Goal: Task Accomplishment & Management: Use online tool/utility

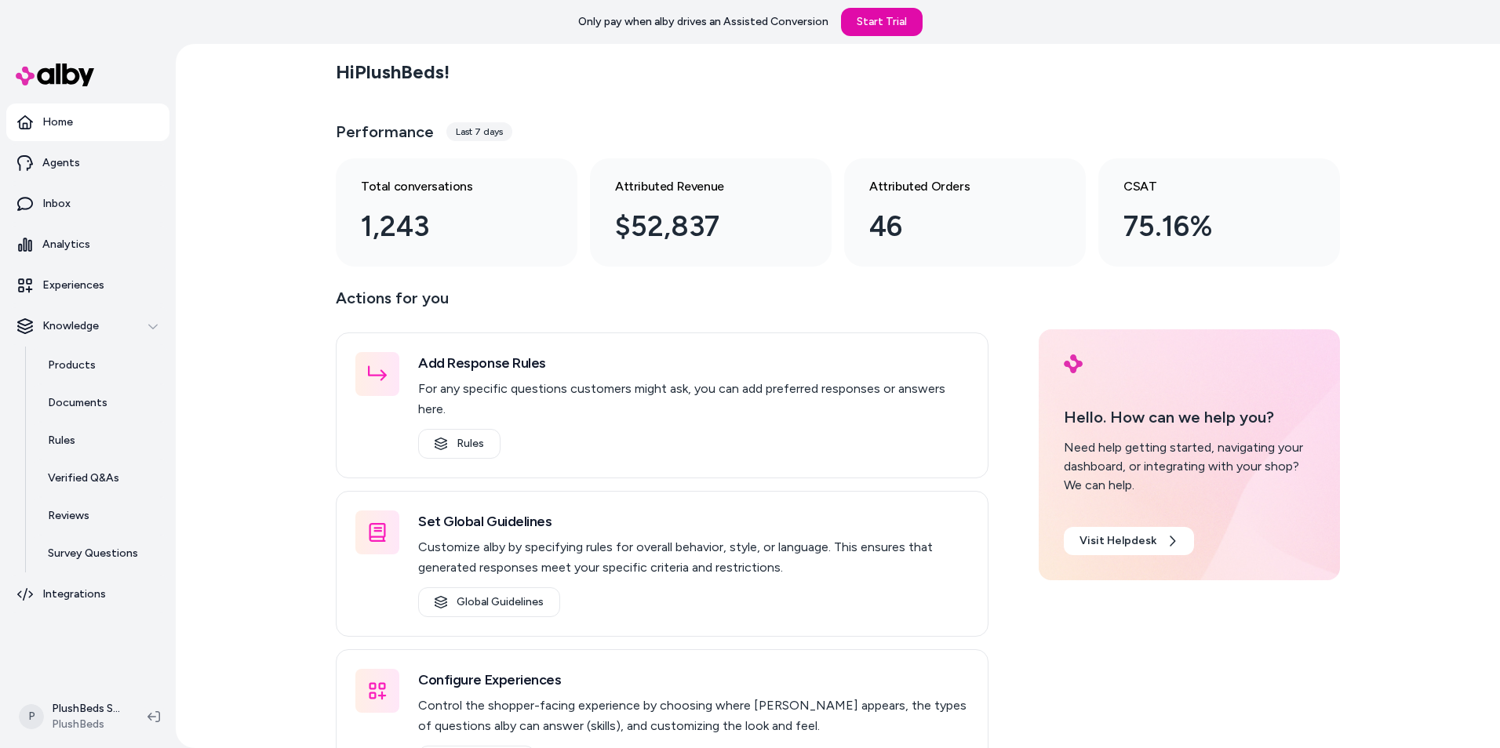
click at [464, 129] on div "Last 7 days" at bounding box center [479, 131] width 66 height 19
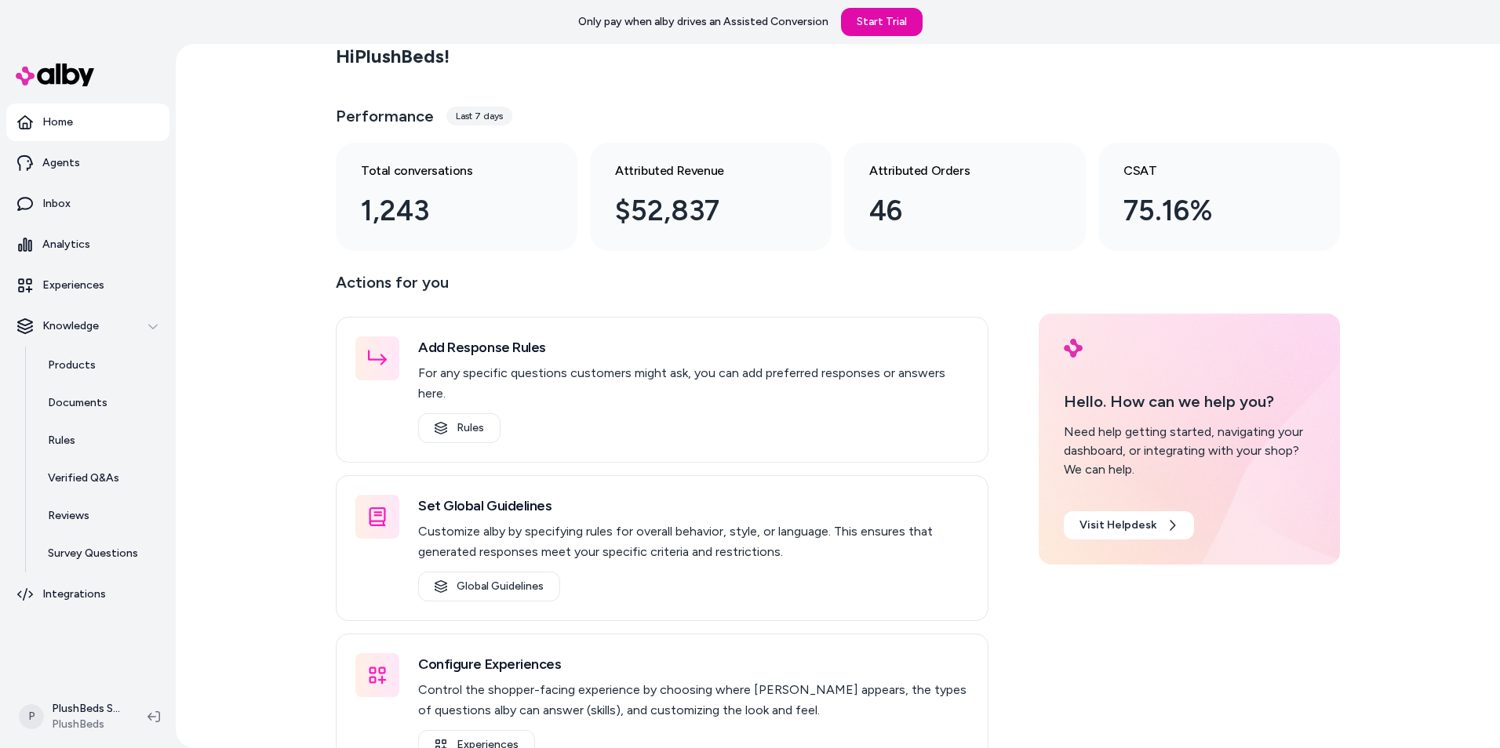
scroll to position [44, 0]
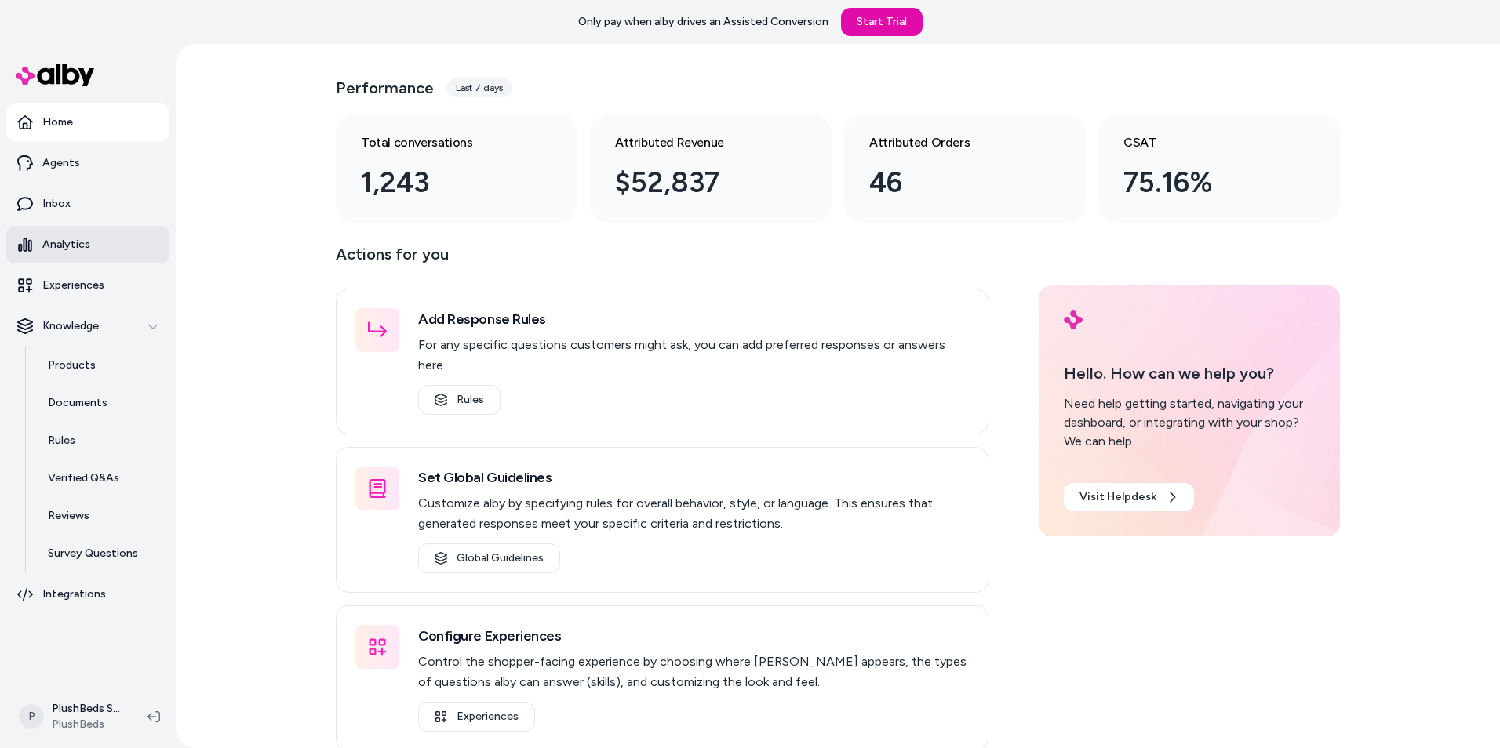
click at [67, 248] on p "Analytics" at bounding box center [66, 245] width 48 height 16
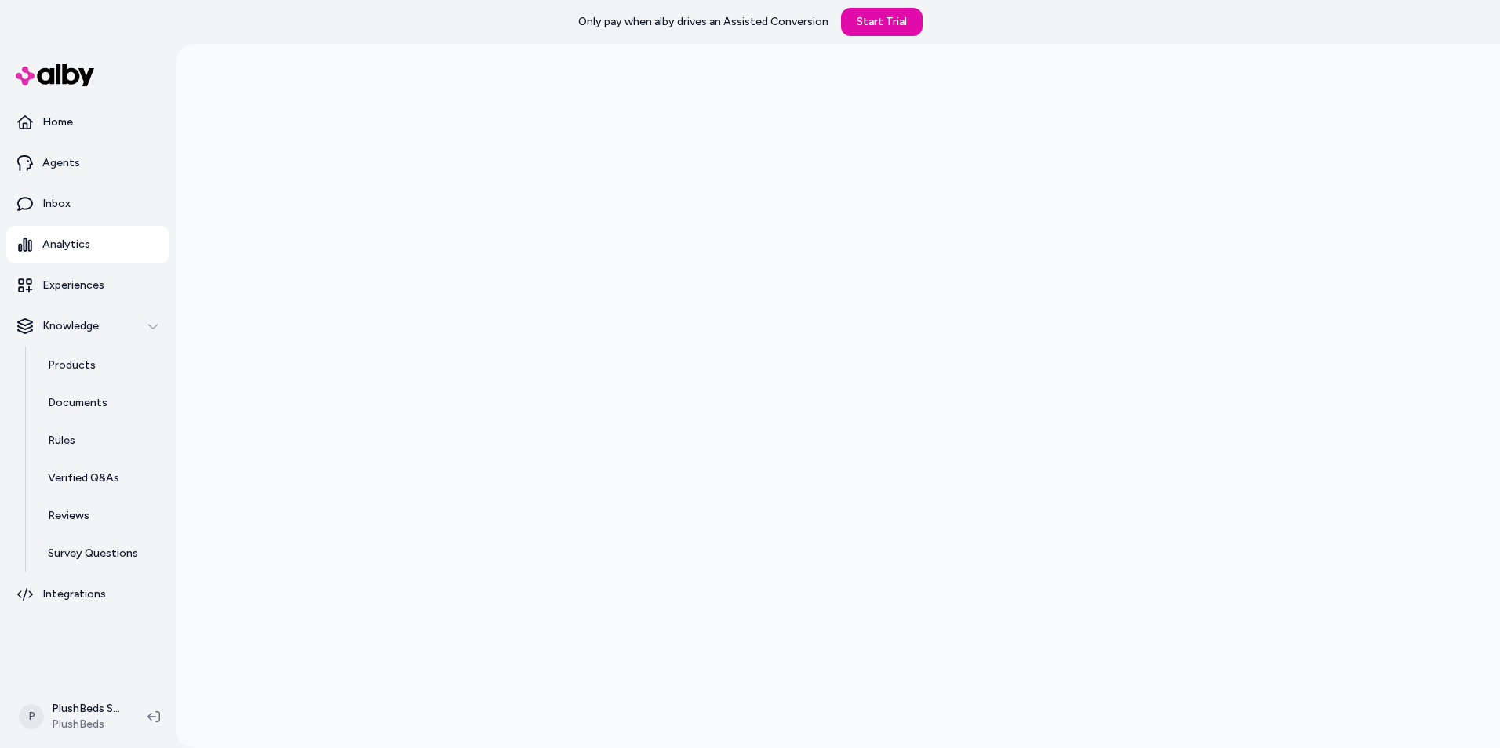
click at [788, 16] on p "Only pay when alby drives an Assisted Conversion" at bounding box center [703, 22] width 250 height 16
click at [892, 20] on link "Start Trial" at bounding box center [882, 22] width 82 height 28
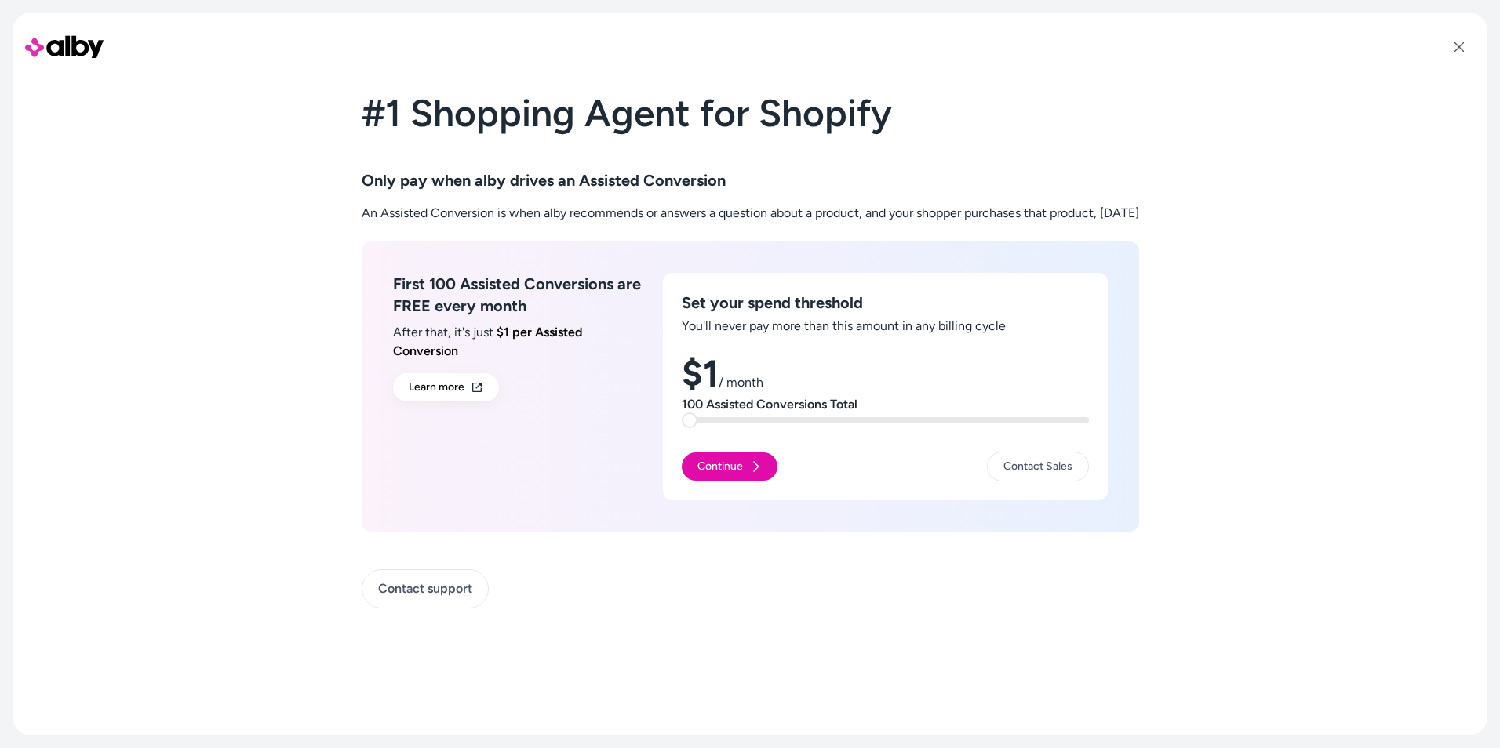
click at [682, 416] on span at bounding box center [690, 421] width 16 height 16
click at [700, 463] on button "Continue" at bounding box center [730, 467] width 96 height 28
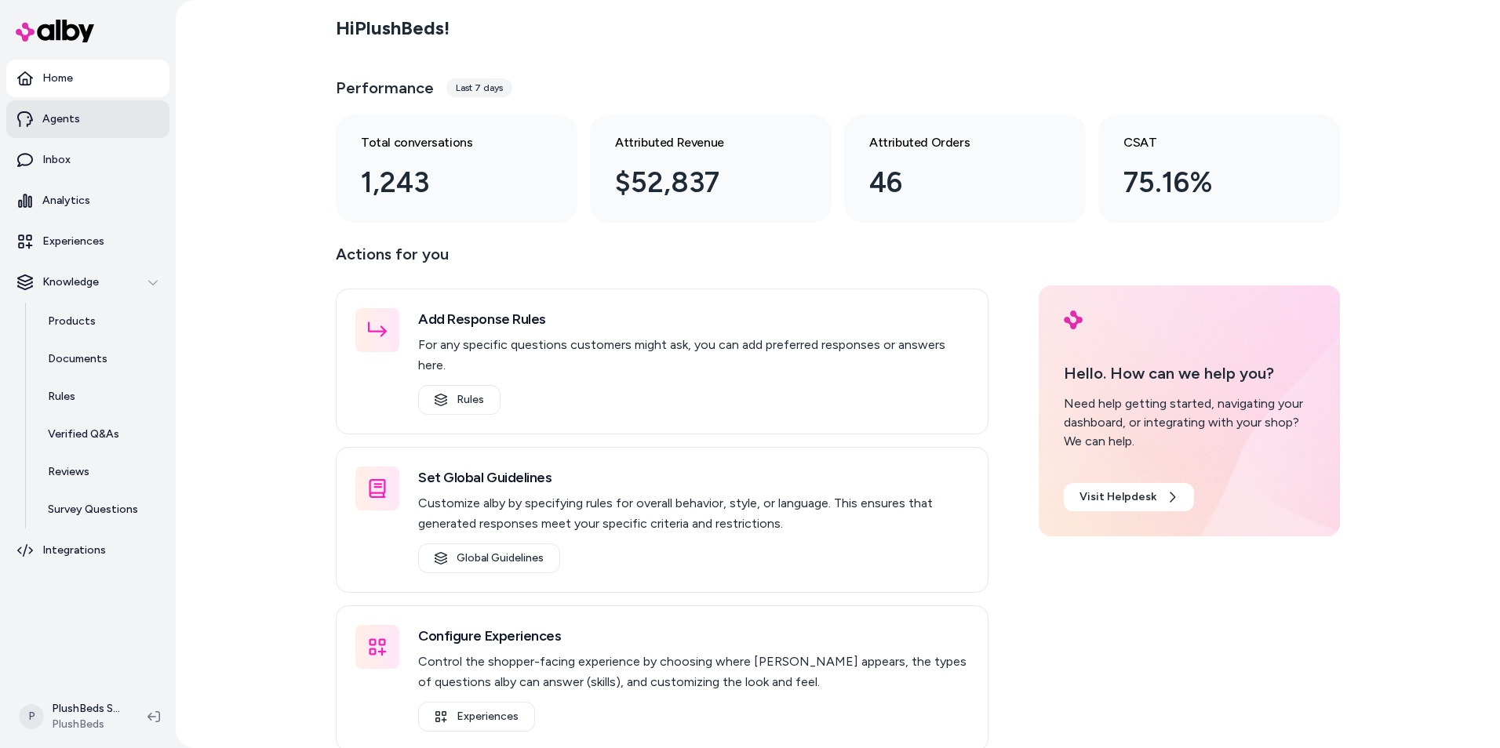
click at [56, 117] on p "Agents" at bounding box center [61, 119] width 38 height 16
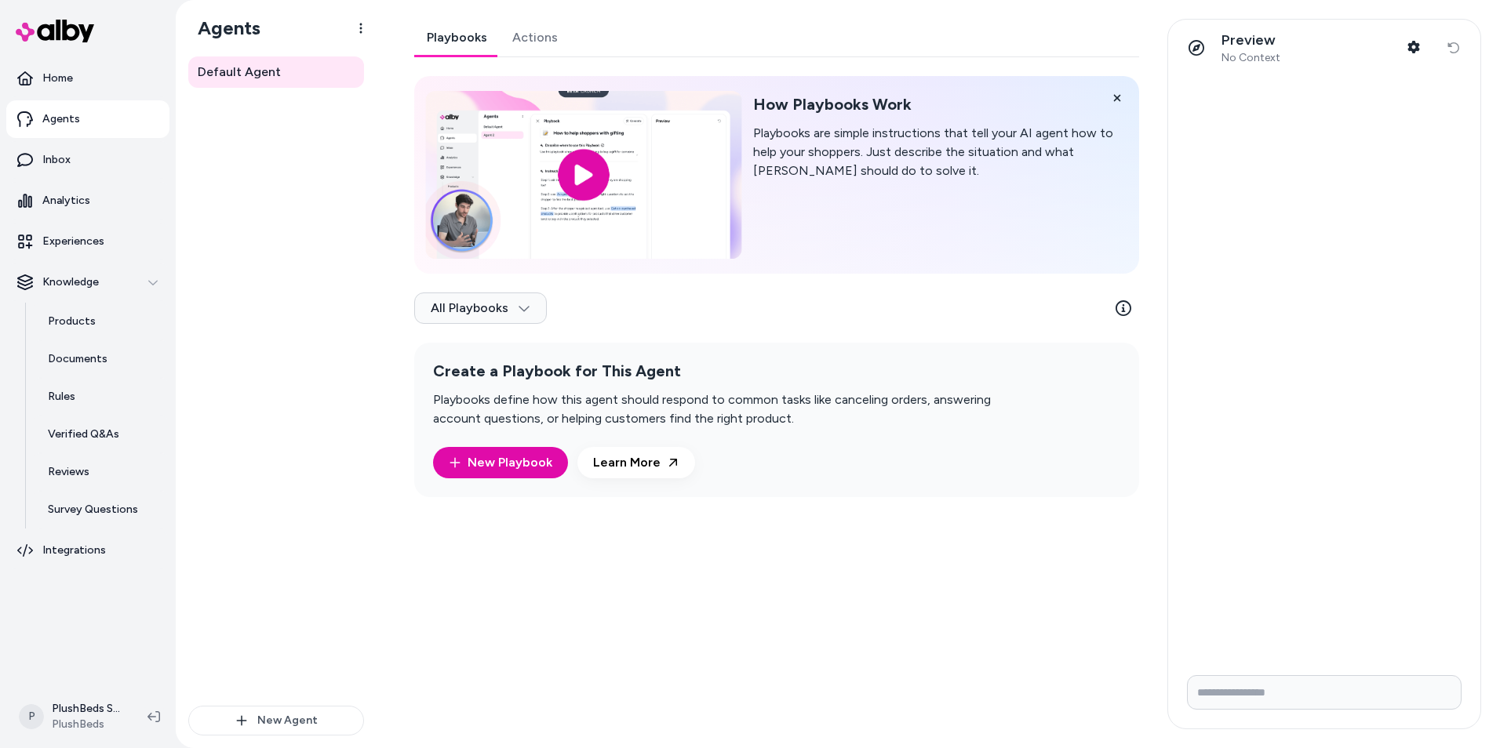
click at [582, 162] on input "image" at bounding box center [583, 175] width 316 height 168
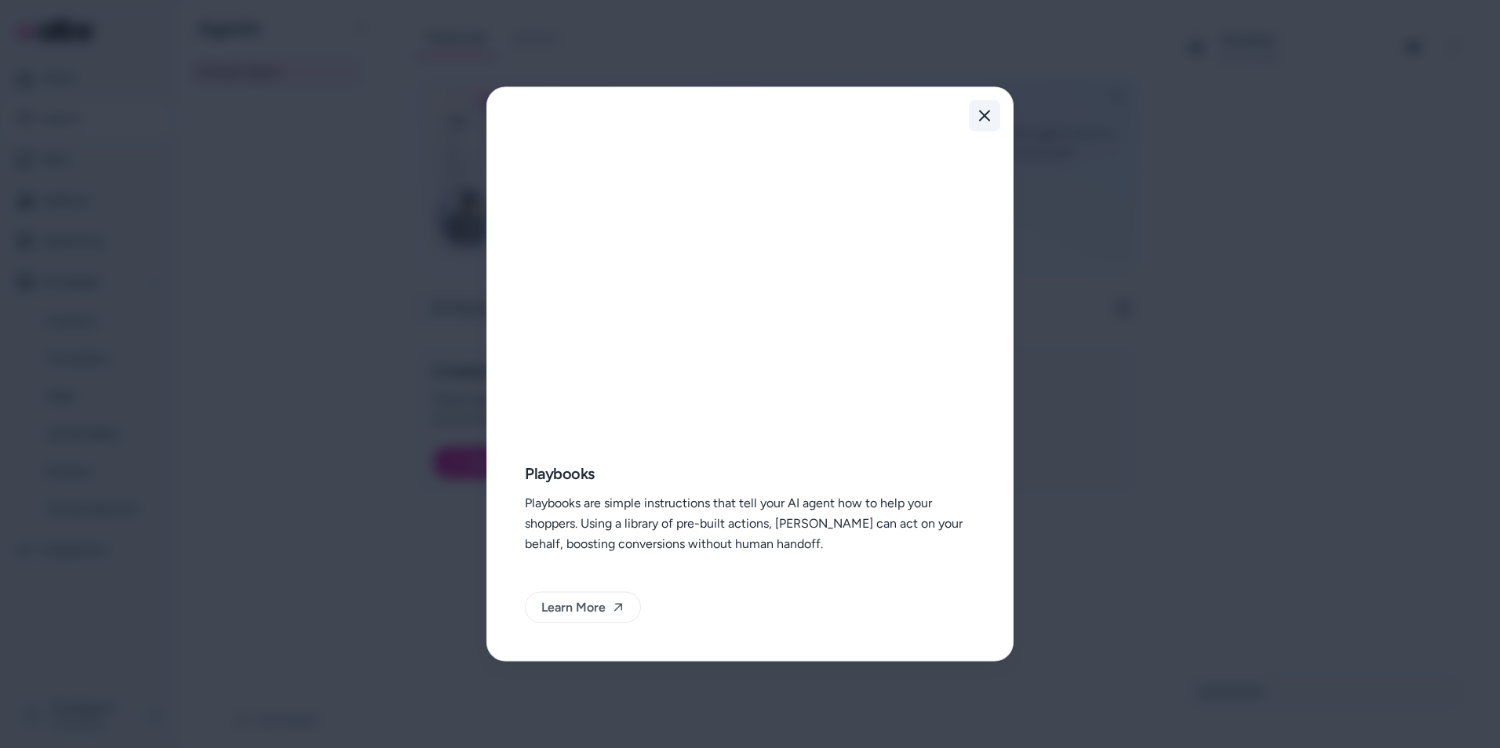
click at [984, 117] on icon "button" at bounding box center [984, 116] width 11 height 11
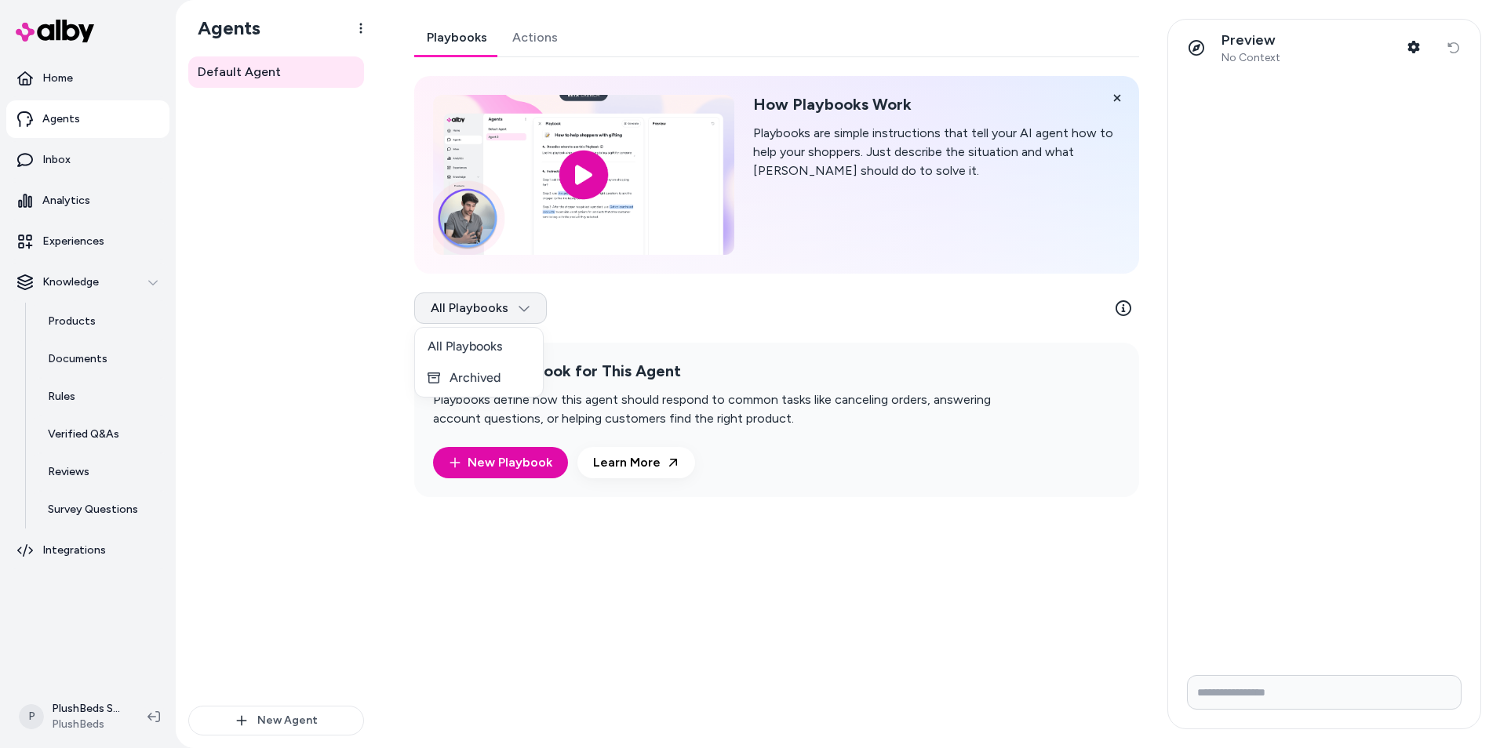
click at [520, 312] on html "Home Agents Inbox Analytics Experiences Knowledge Products Documents Rules Veri…" at bounding box center [750, 374] width 1500 height 748
click at [843, 522] on html "Home Agents Inbox Analytics Experiences Knowledge Products Documents Rules Veri…" at bounding box center [750, 374] width 1500 height 748
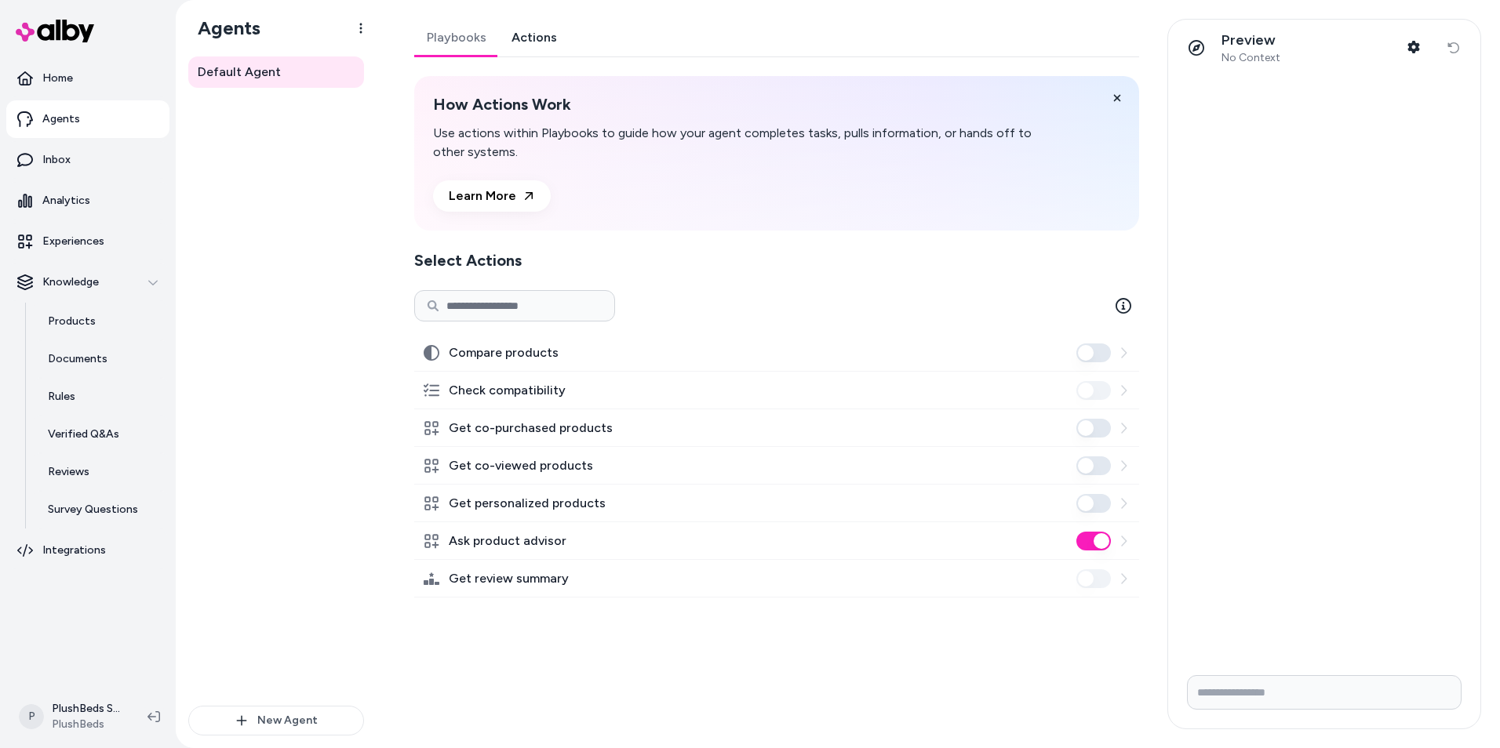
click at [520, 38] on link "Actions" at bounding box center [534, 38] width 71 height 38
click at [1099, 351] on button "Compare products" at bounding box center [1093, 353] width 35 height 19
click at [474, 393] on label "Check compatibility" at bounding box center [507, 390] width 117 height 19
click at [62, 396] on p "Rules" at bounding box center [61, 397] width 27 height 16
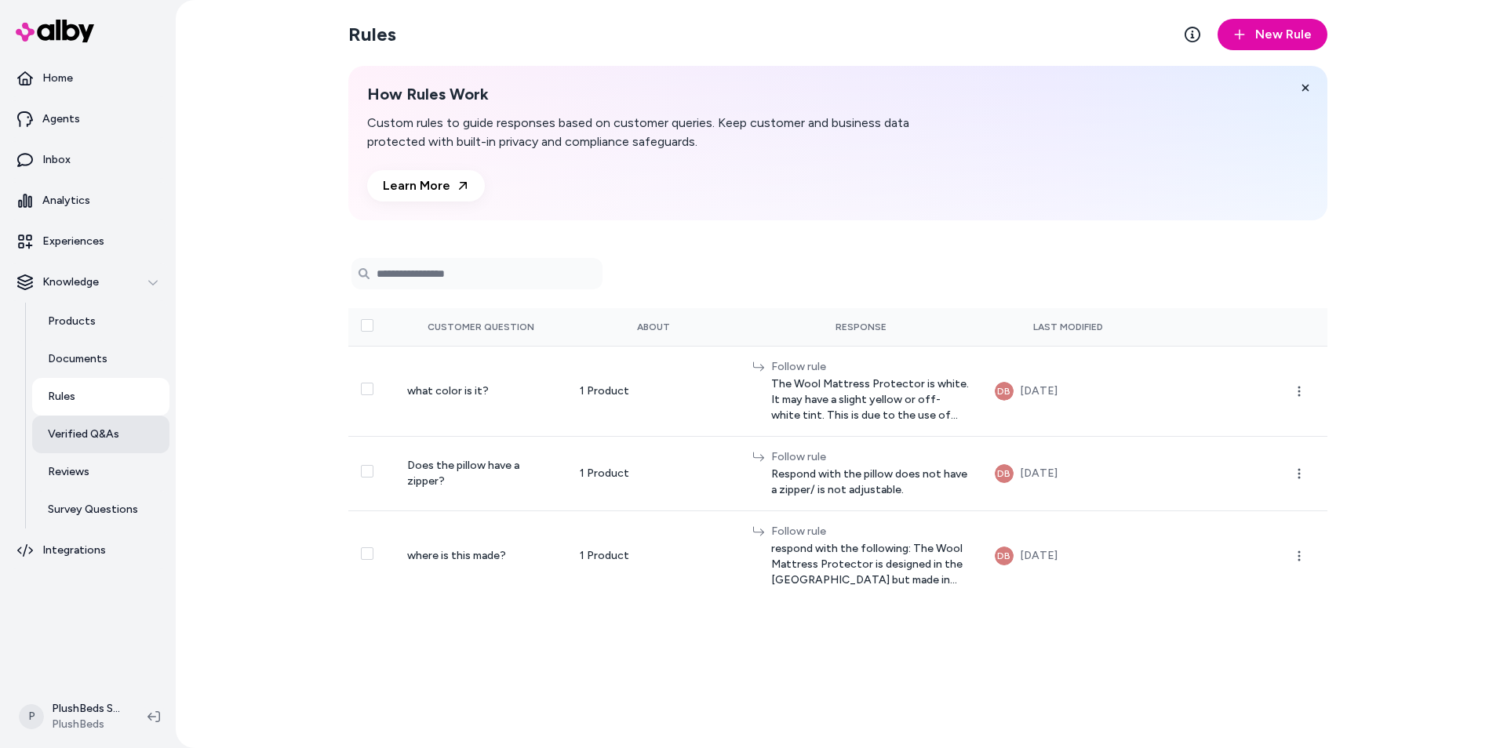
click at [63, 439] on p "Verified Q&As" at bounding box center [83, 435] width 71 height 16
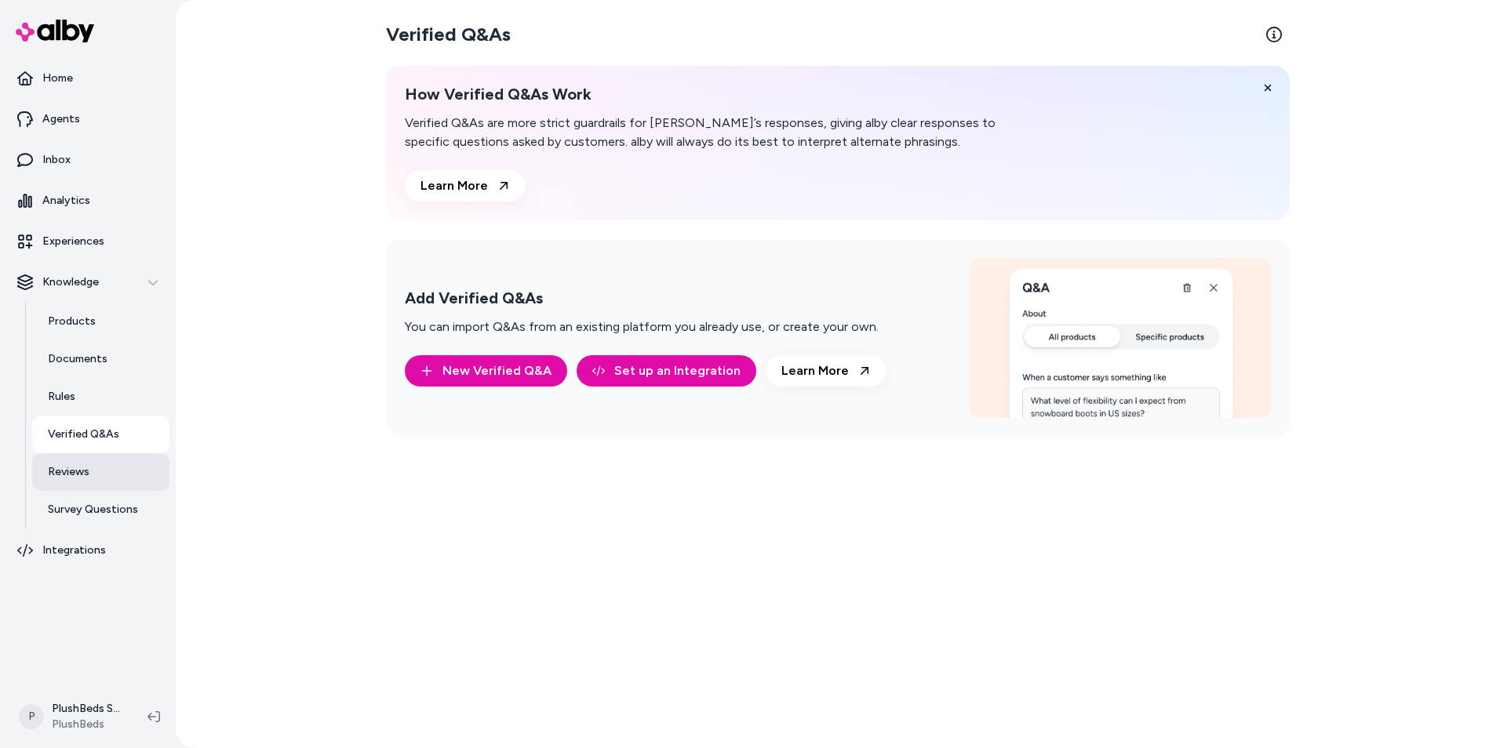
click at [71, 474] on p "Reviews" at bounding box center [69, 472] width 42 height 16
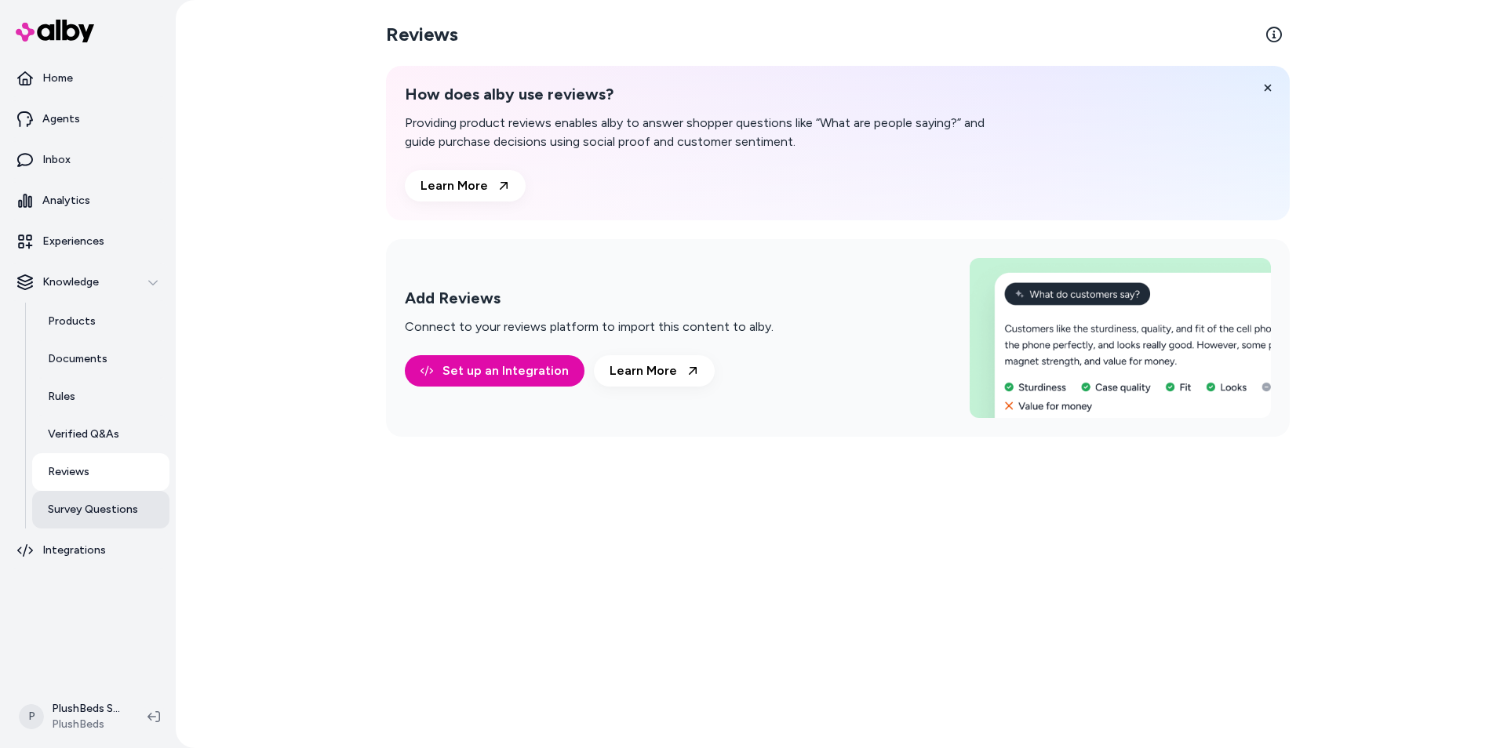
click at [80, 511] on p "Survey Questions" at bounding box center [93, 510] width 90 height 16
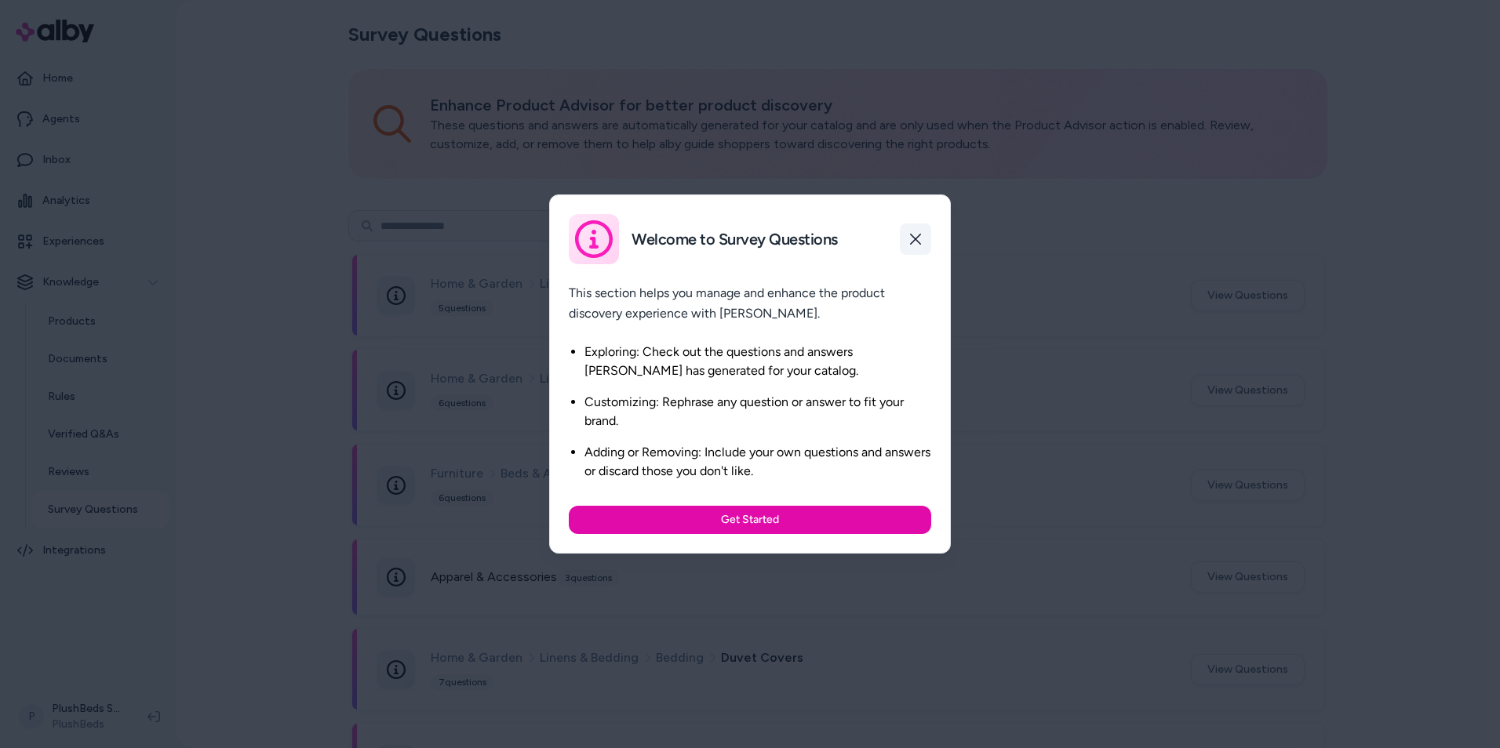
click at [922, 238] on button "button" at bounding box center [915, 239] width 31 height 31
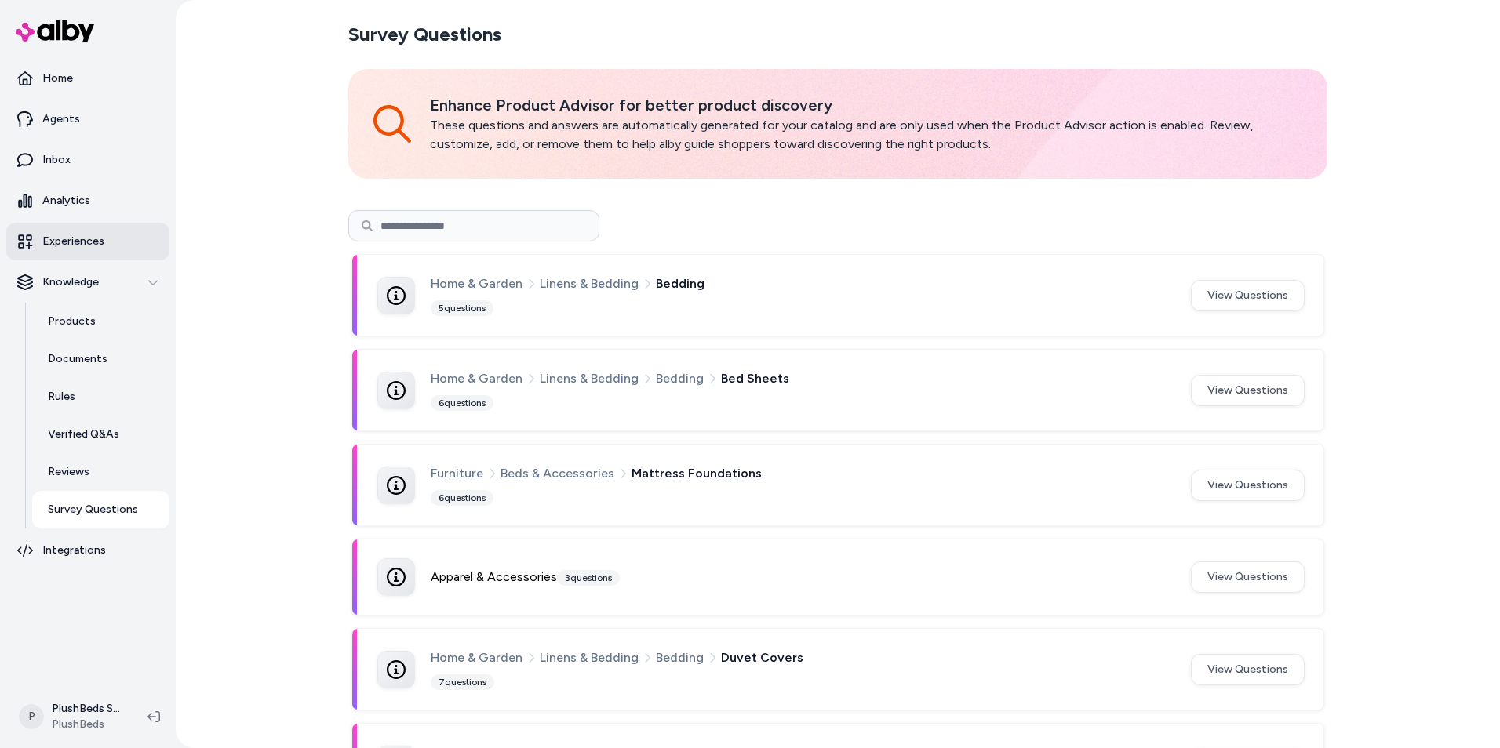
click at [60, 239] on p "Experiences" at bounding box center [73, 242] width 62 height 16
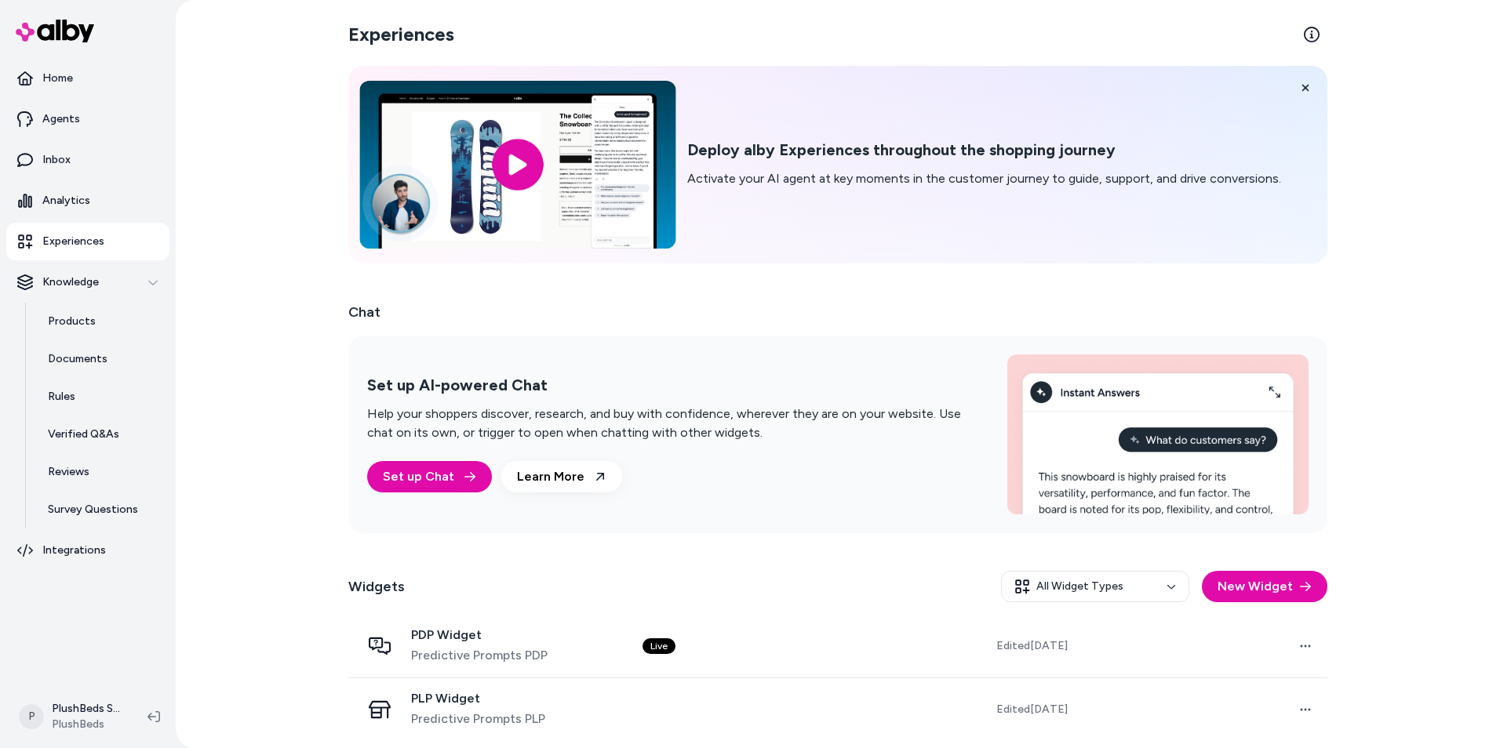
click at [517, 161] on input "image" at bounding box center [517, 165] width 316 height 168
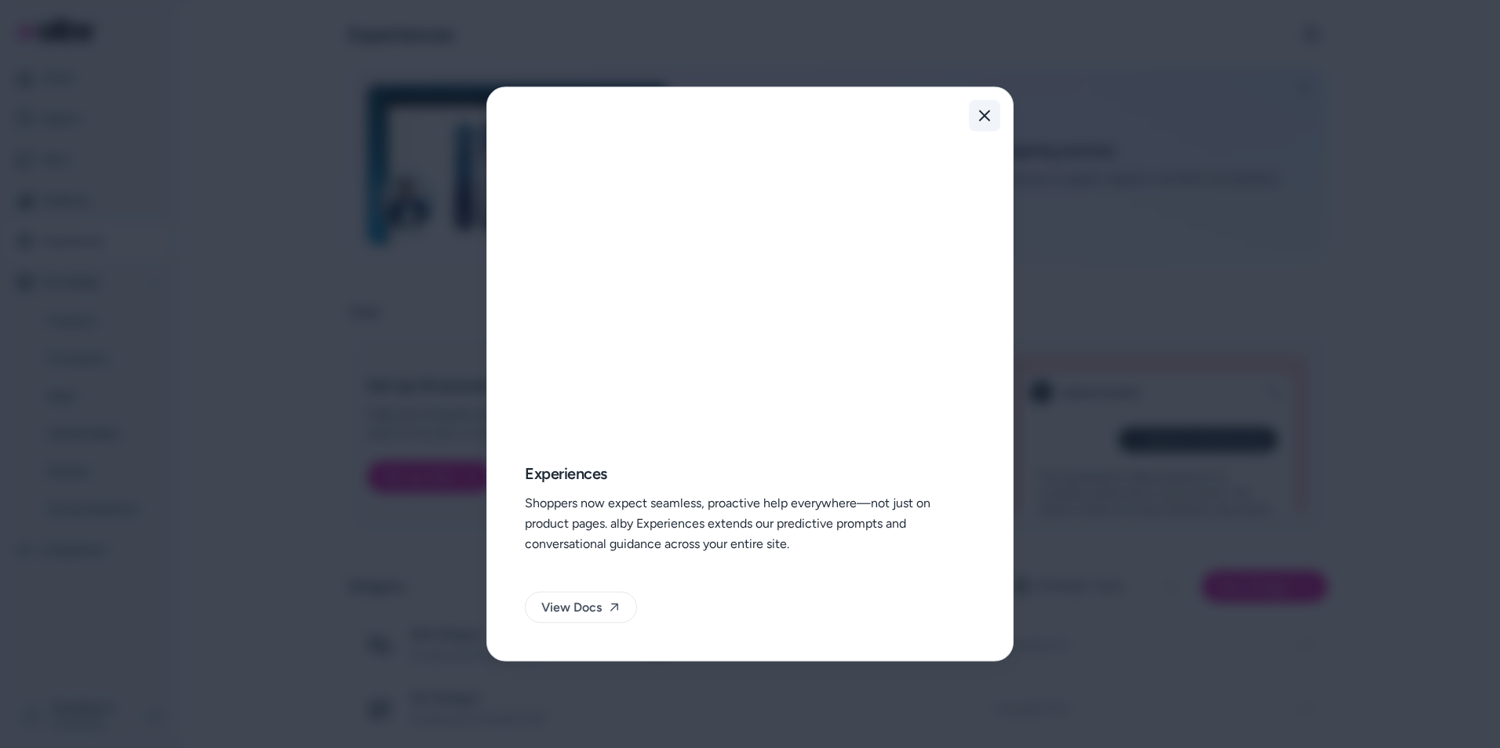
click at [981, 113] on icon "button" at bounding box center [984, 116] width 11 height 11
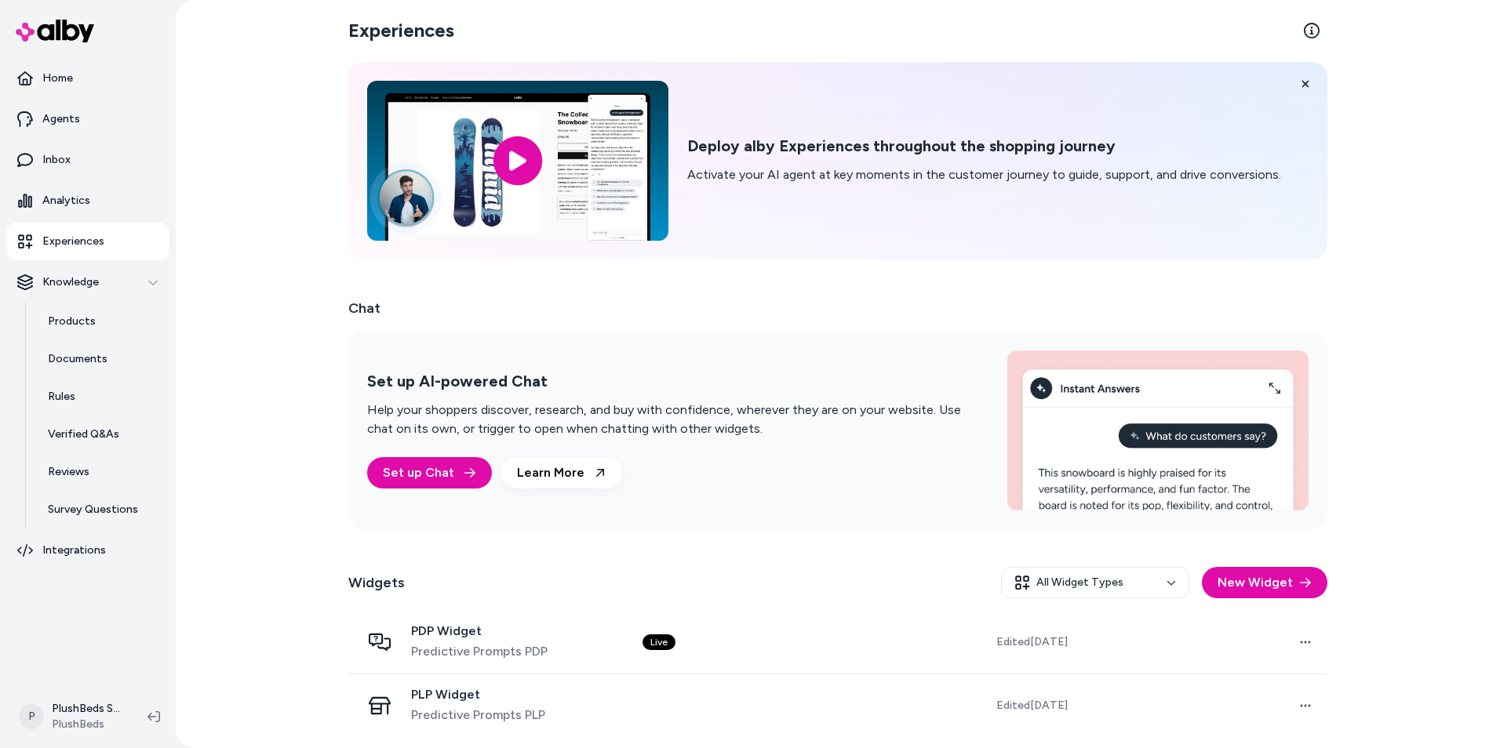
scroll to position [5, 0]
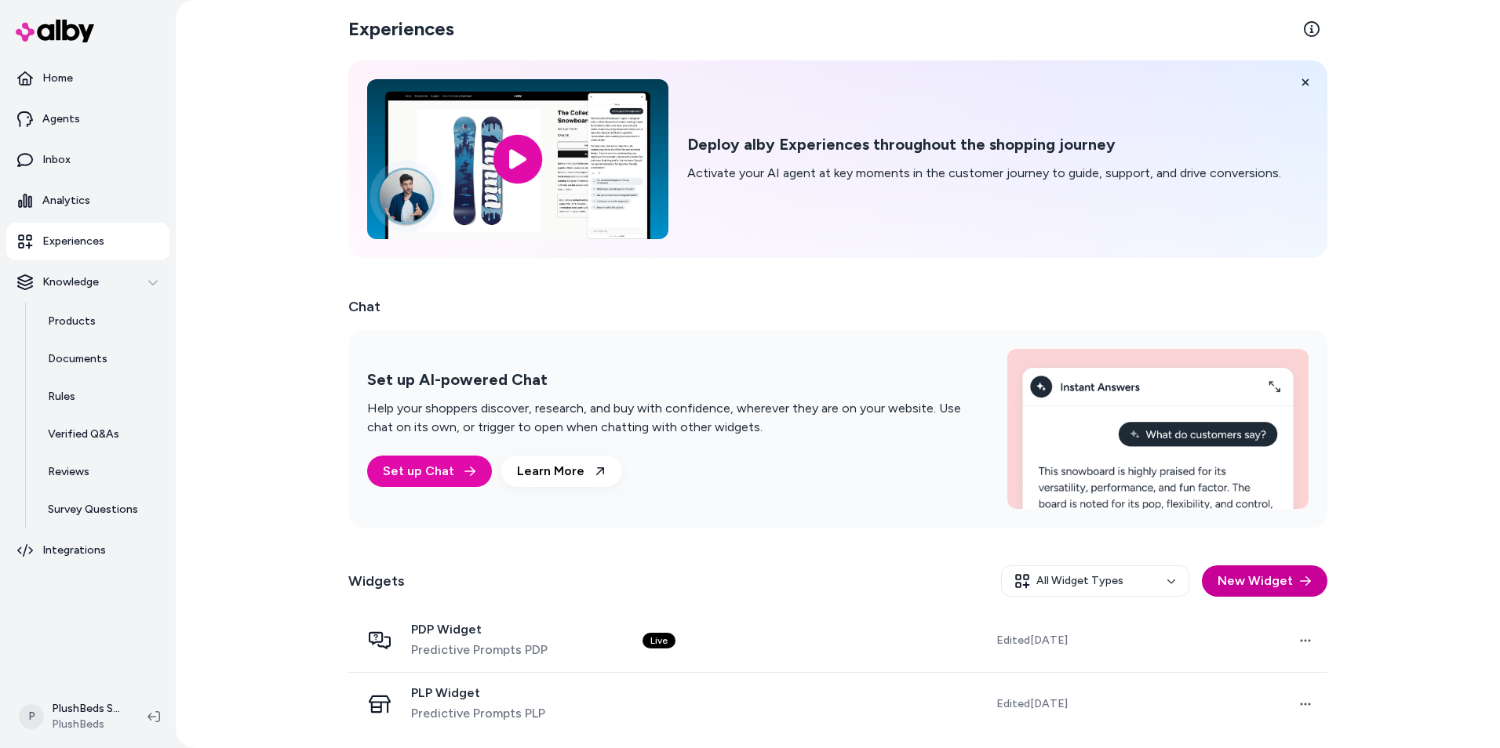
click at [1269, 584] on button "New Widget" at bounding box center [1265, 581] width 126 height 31
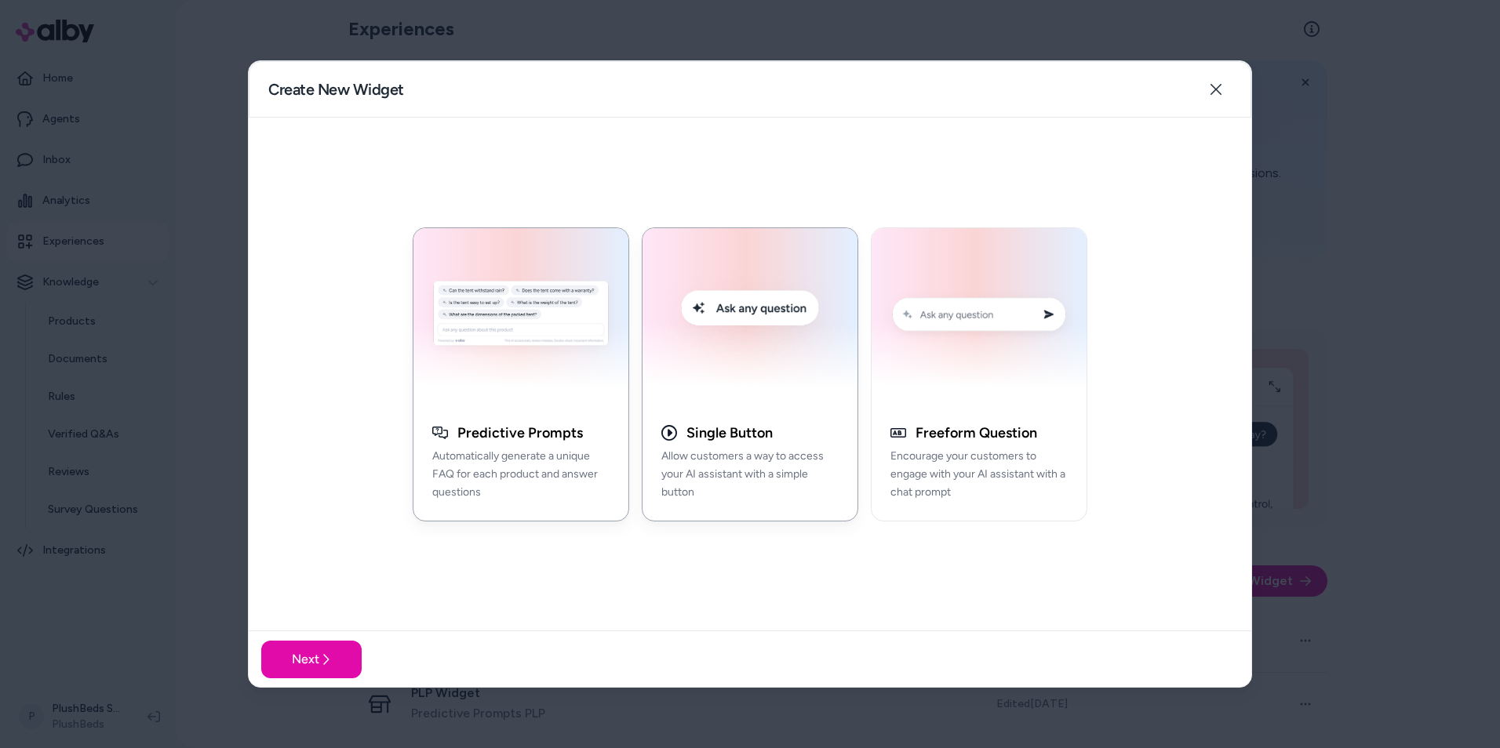
click at [722, 358] on img "button" at bounding box center [750, 317] width 196 height 158
click at [1216, 93] on icon "button" at bounding box center [1216, 89] width 13 height 13
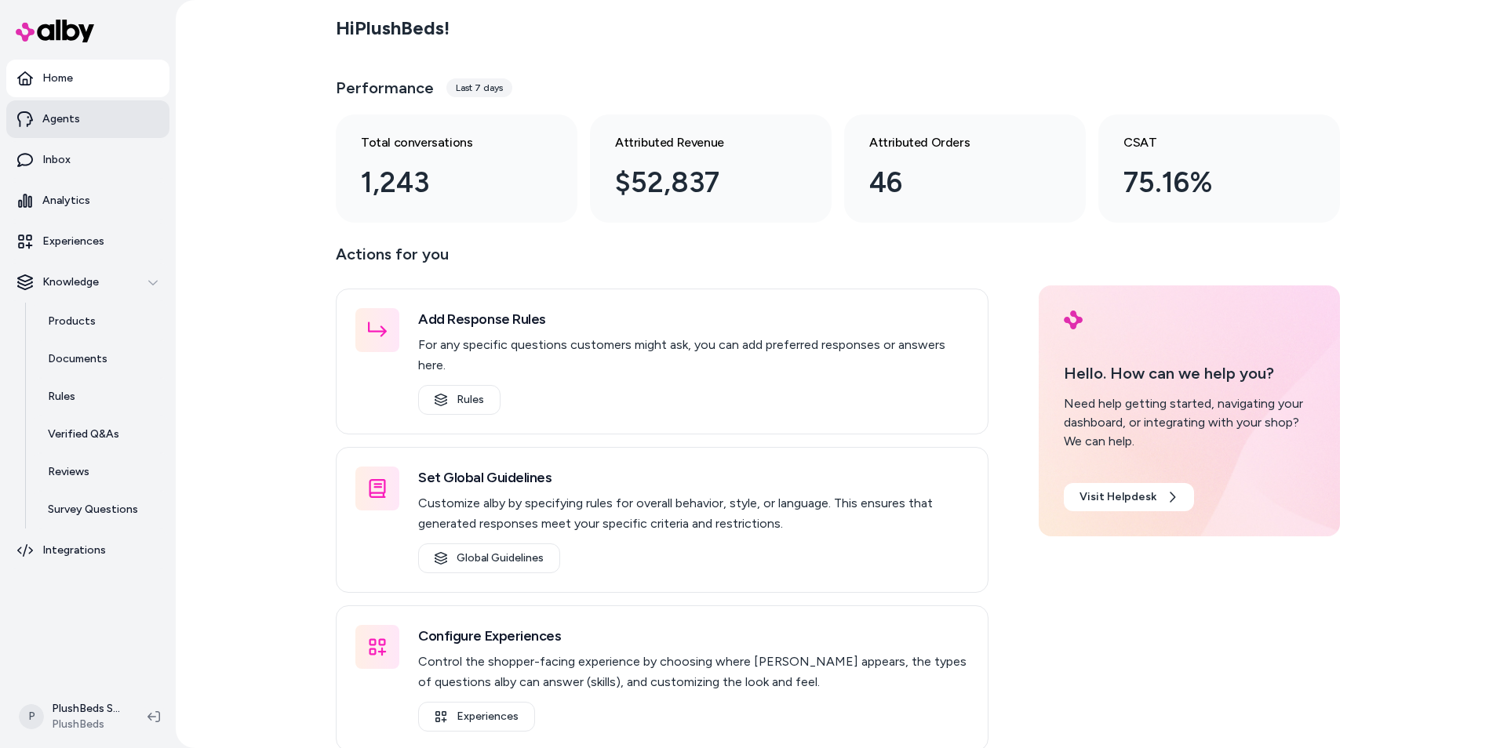
click at [53, 115] on p "Agents" at bounding box center [61, 119] width 38 height 16
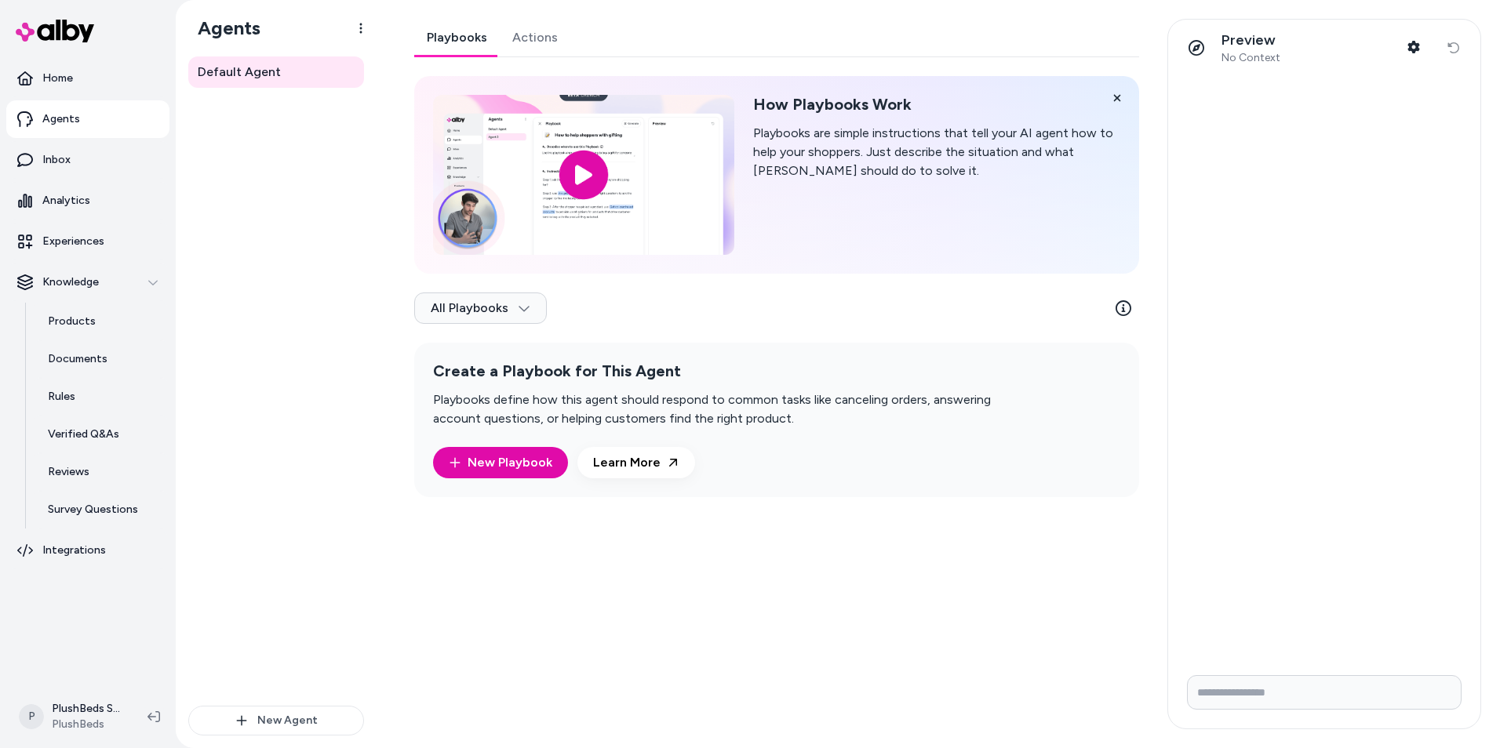
click at [538, 35] on link "Actions" at bounding box center [535, 38] width 71 height 38
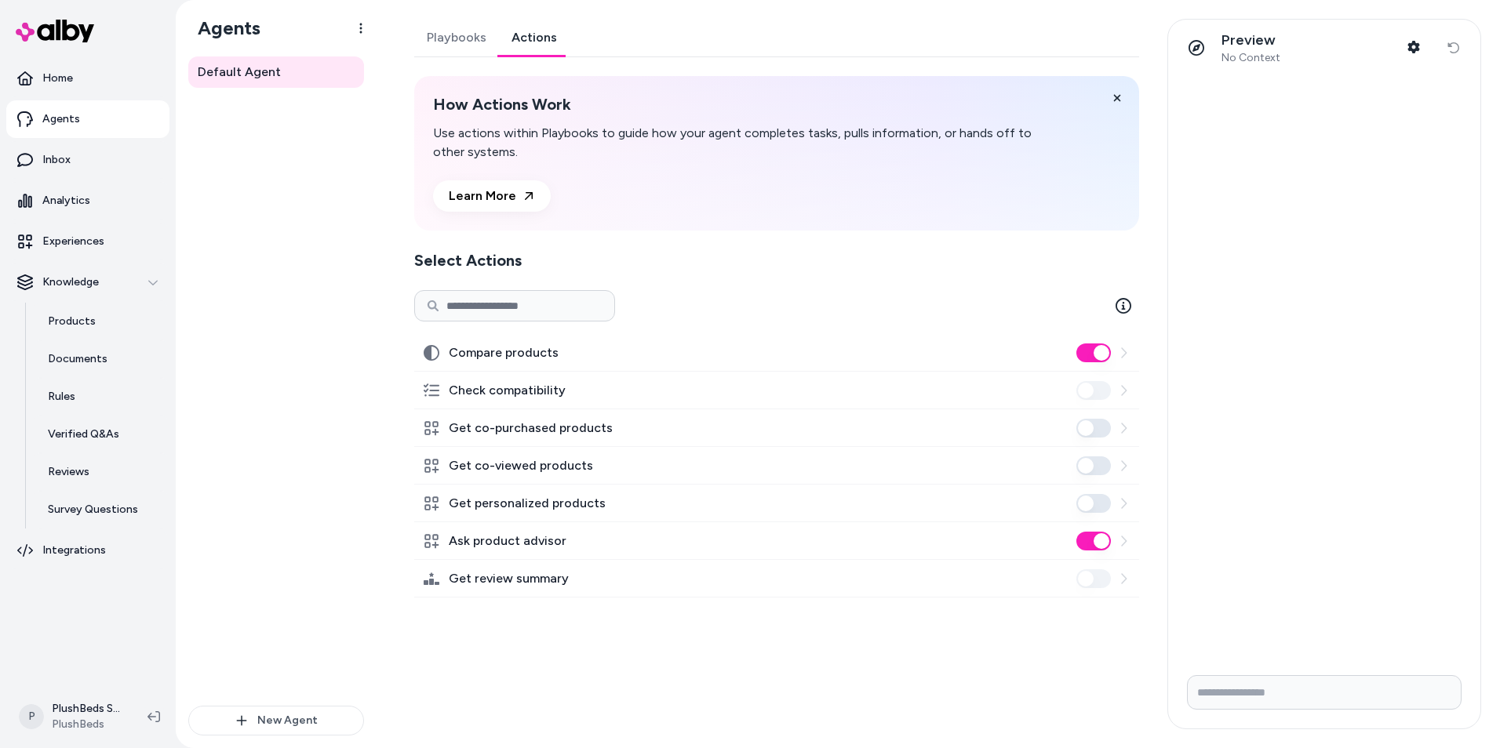
click at [451, 38] on link "Playbooks" at bounding box center [456, 38] width 85 height 38
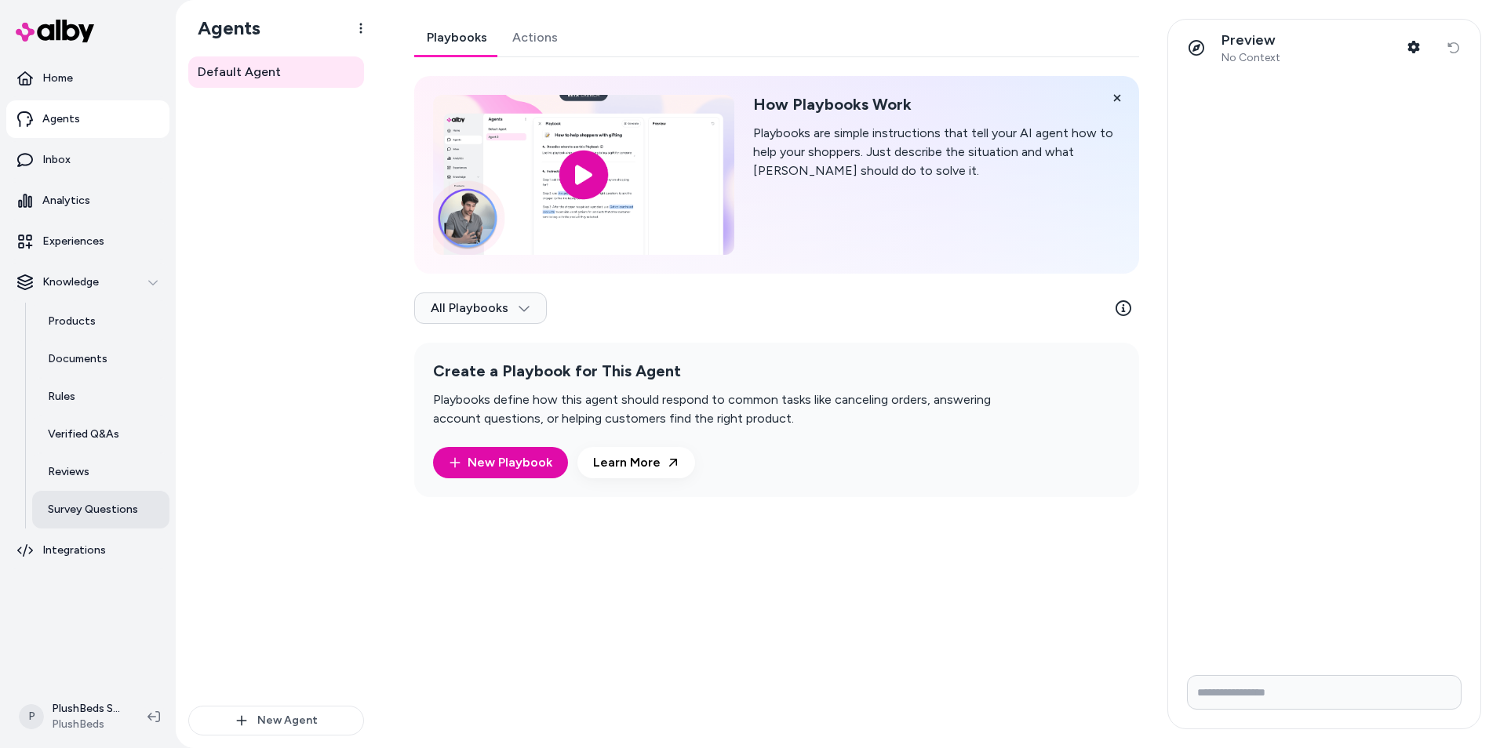
click at [73, 506] on p "Survey Questions" at bounding box center [93, 510] width 90 height 16
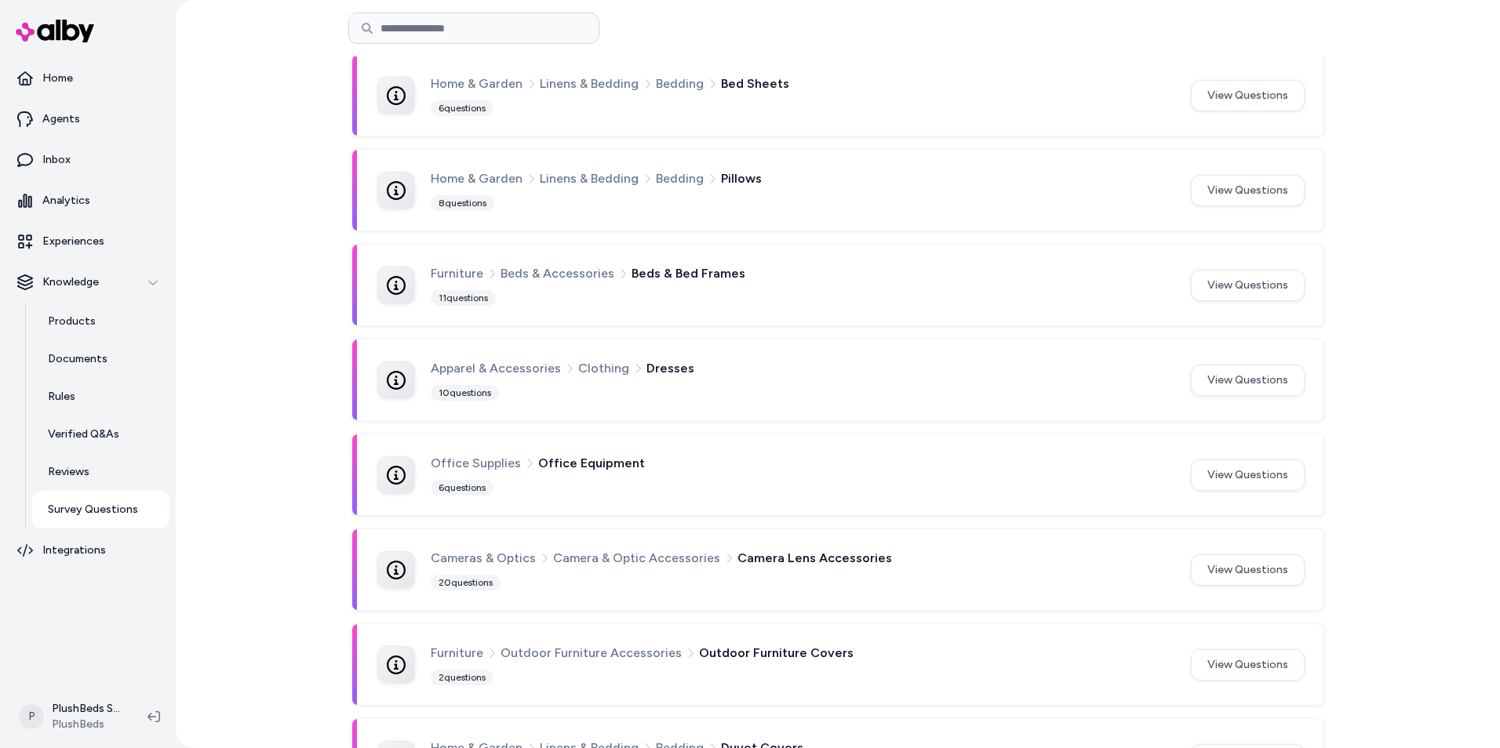
scroll to position [1393, 0]
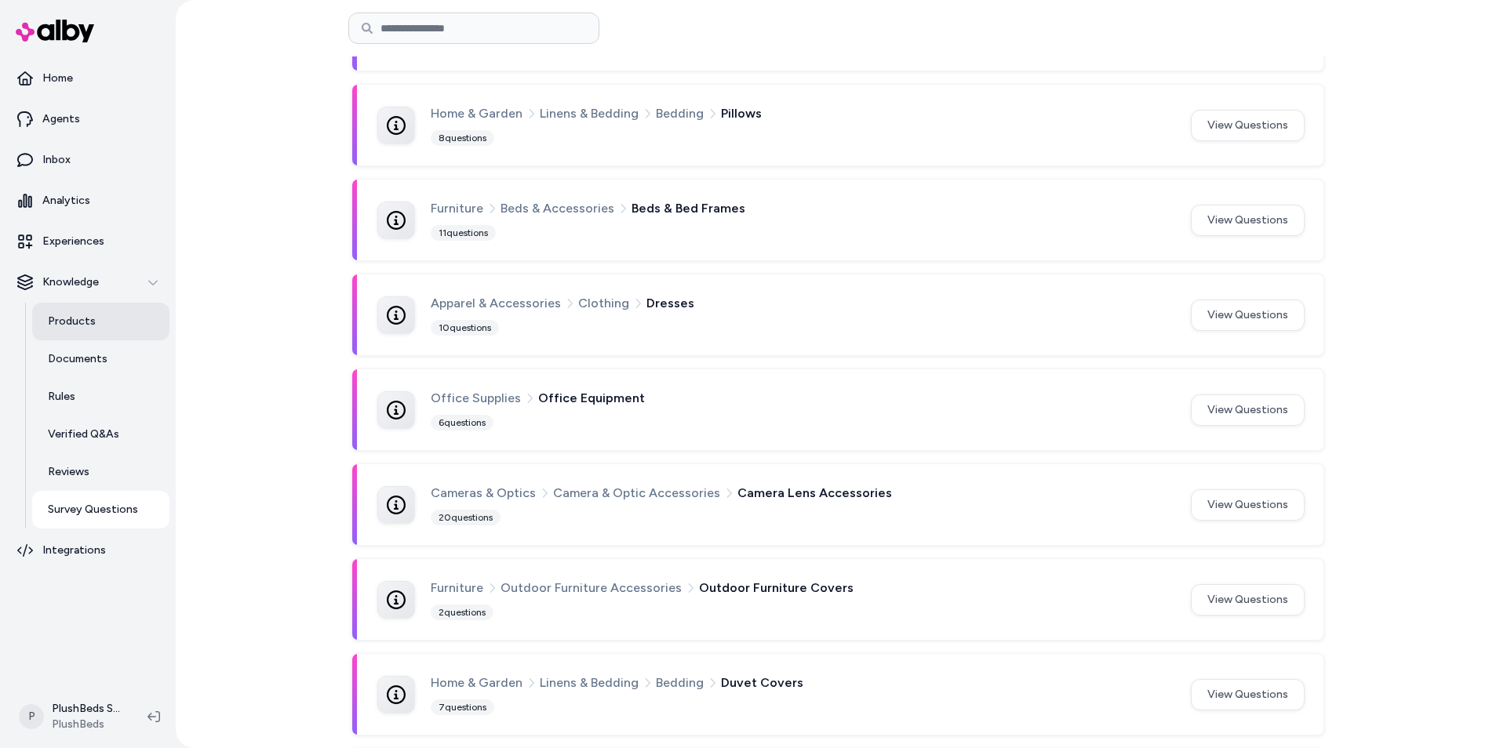
click at [69, 321] on p "Products" at bounding box center [72, 322] width 48 height 16
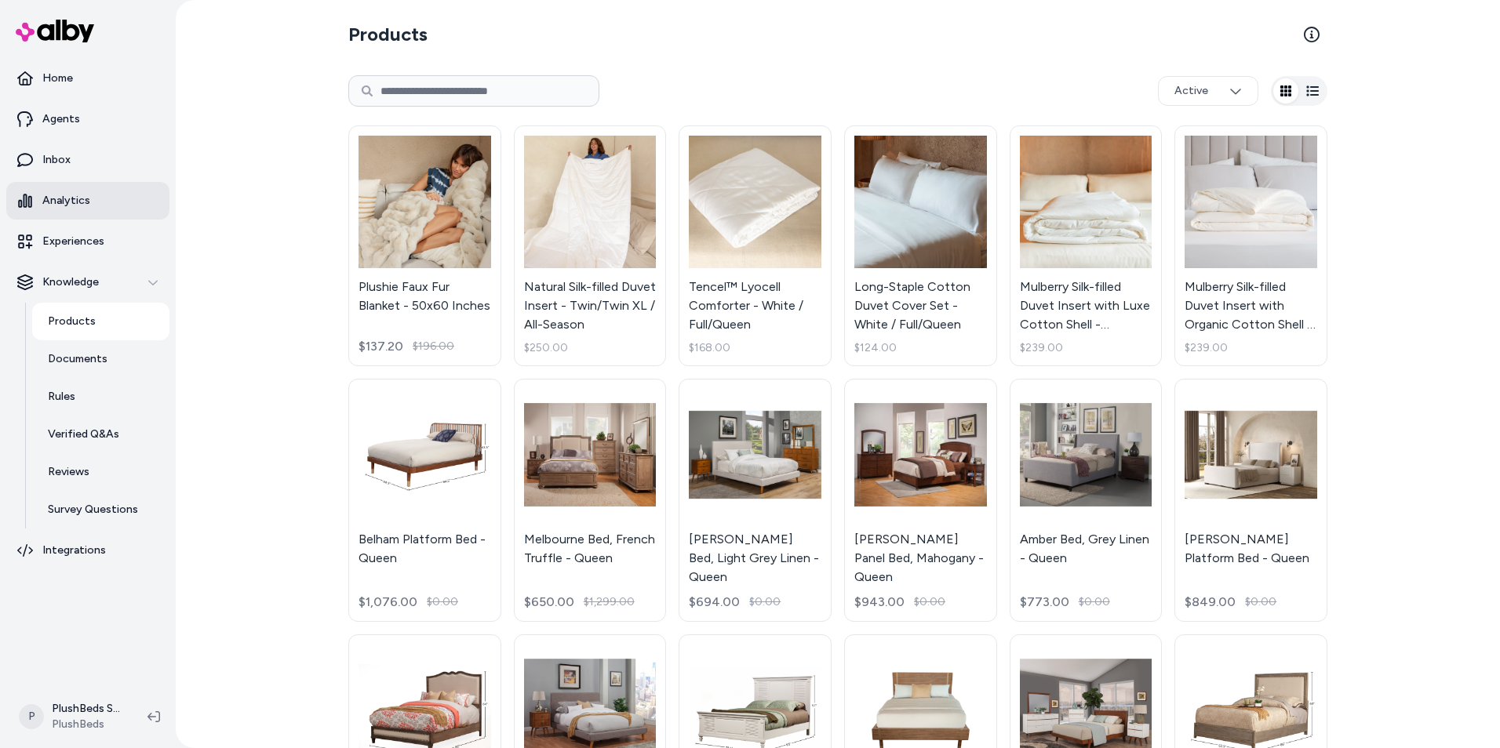
click at [56, 213] on link "Analytics" at bounding box center [87, 201] width 163 height 38
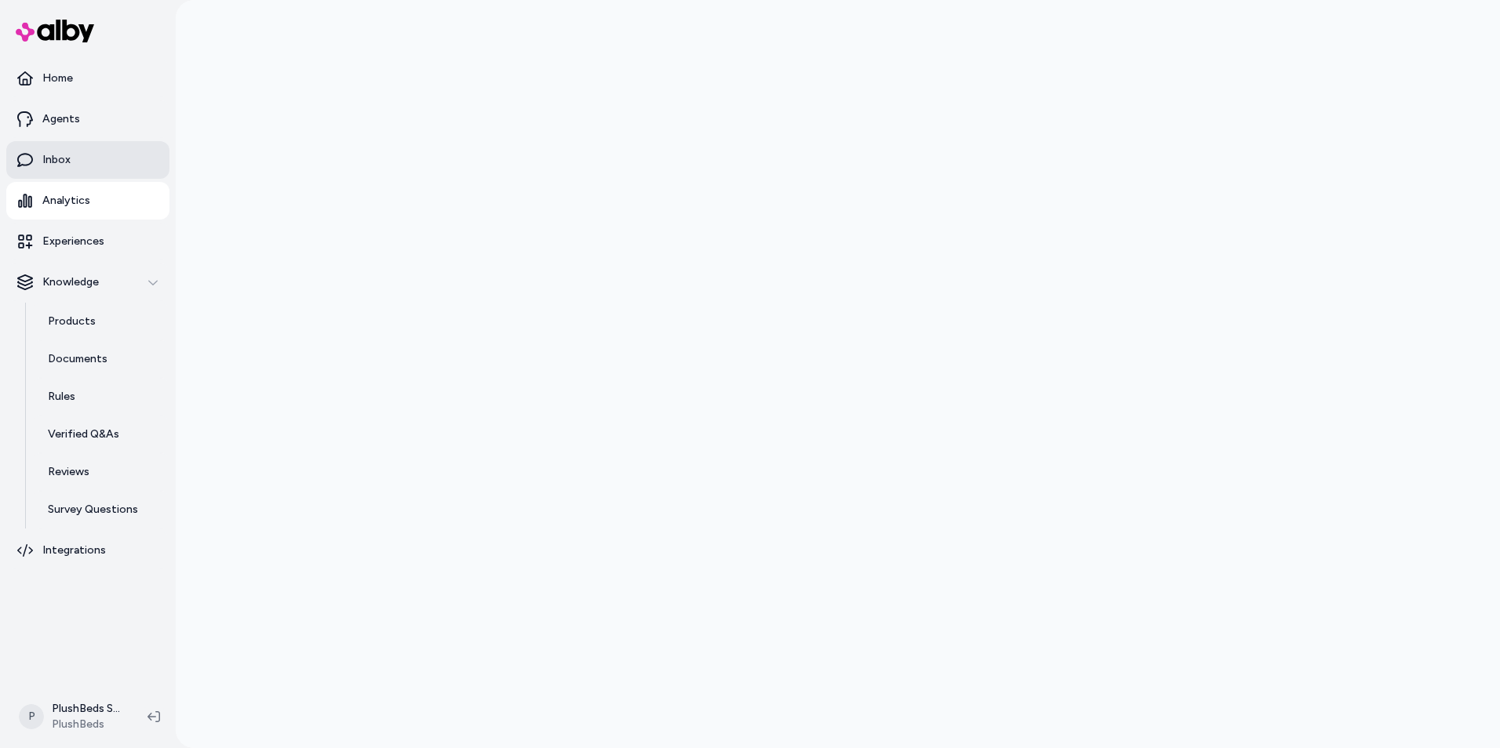
click at [63, 158] on p "Inbox" at bounding box center [56, 160] width 28 height 16
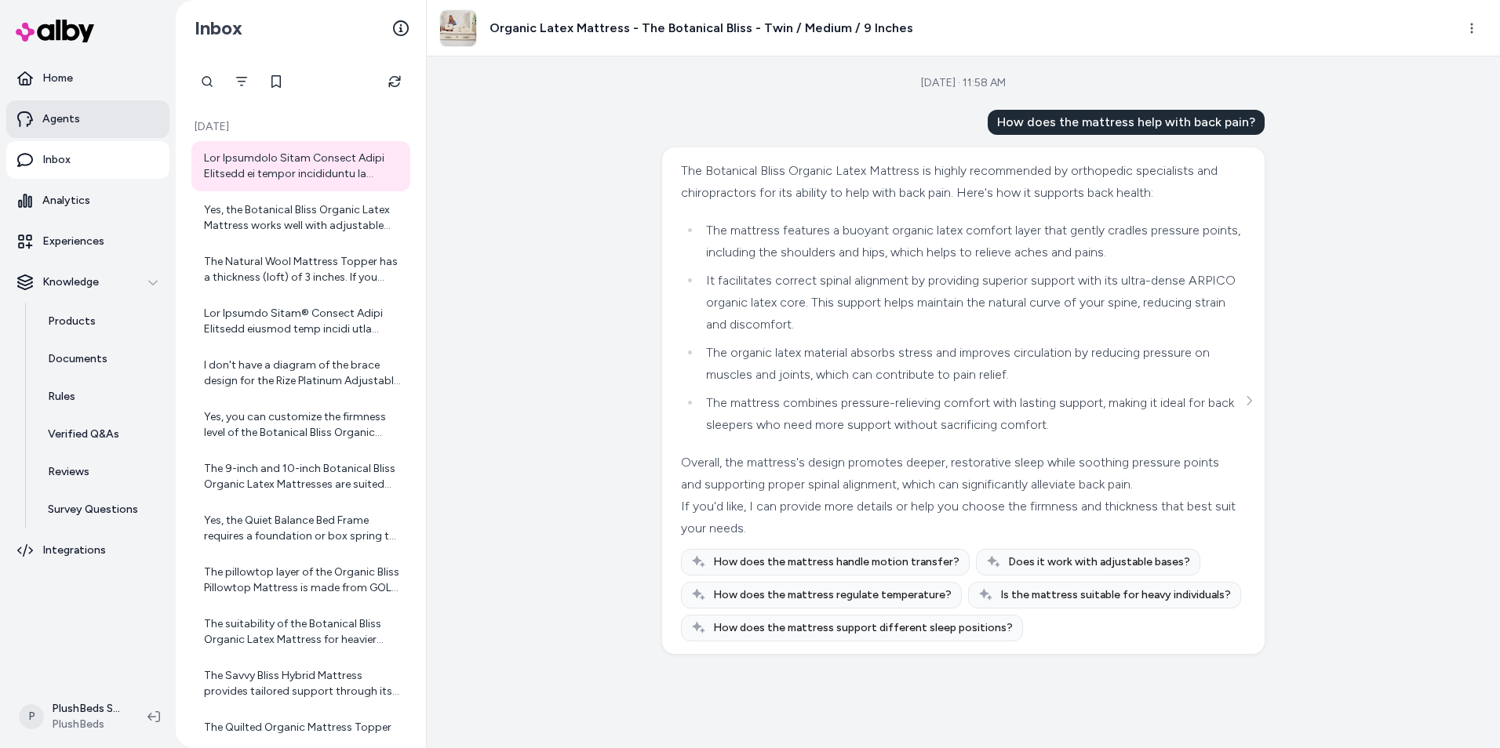
click at [60, 112] on p "Agents" at bounding box center [61, 119] width 38 height 16
